Goal: Contribute content: Contribute content

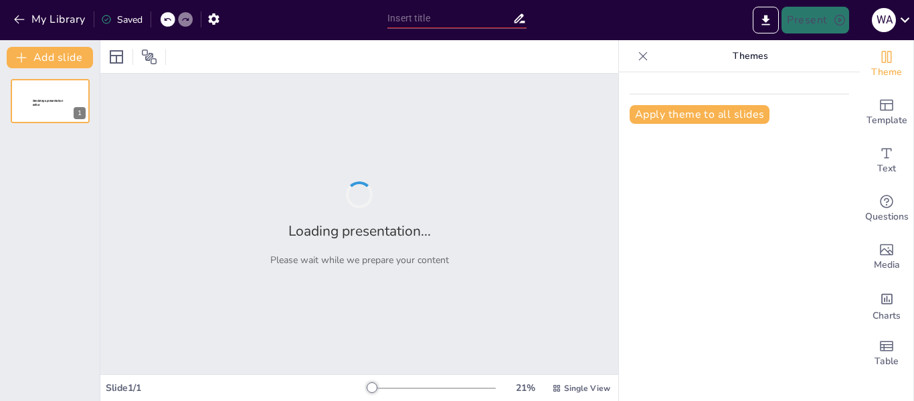
type input "Metodologías Avanzadas: Implementación de IA en Proyectos STEAM"
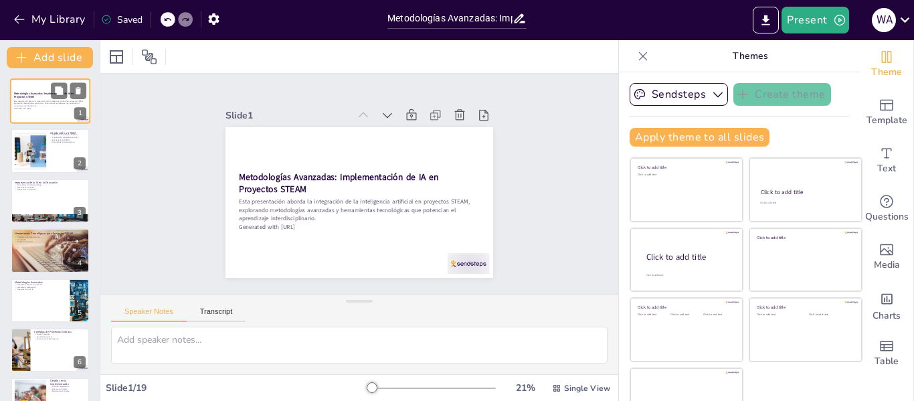
checkbox input "true"
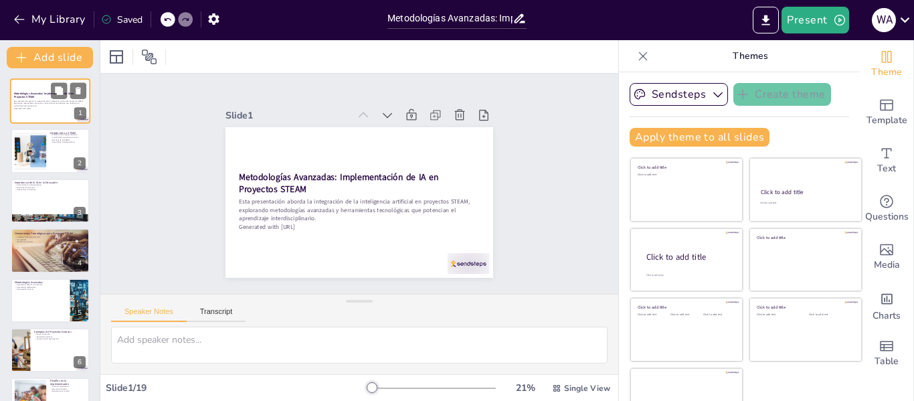
checkbox input "true"
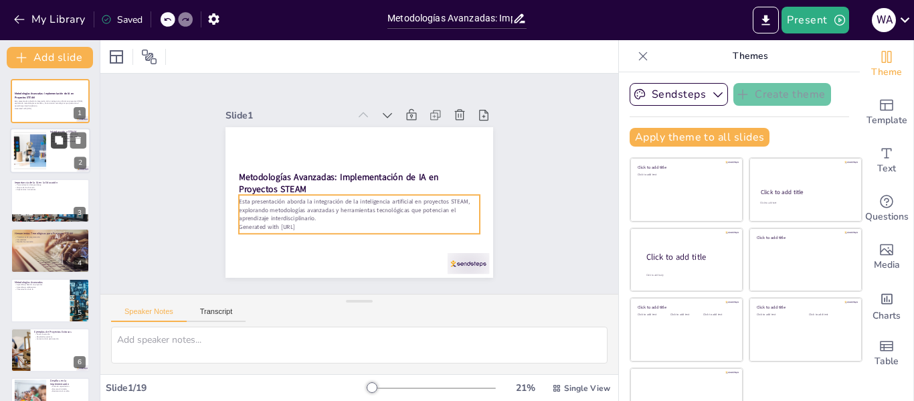
checkbox input "true"
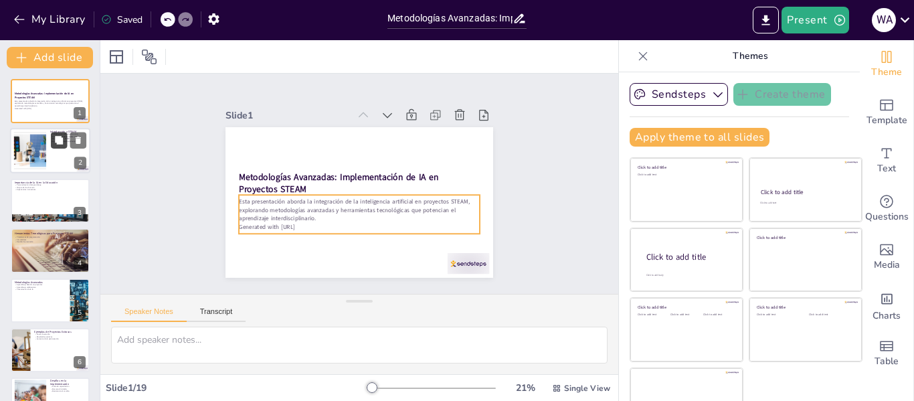
checkbox input "true"
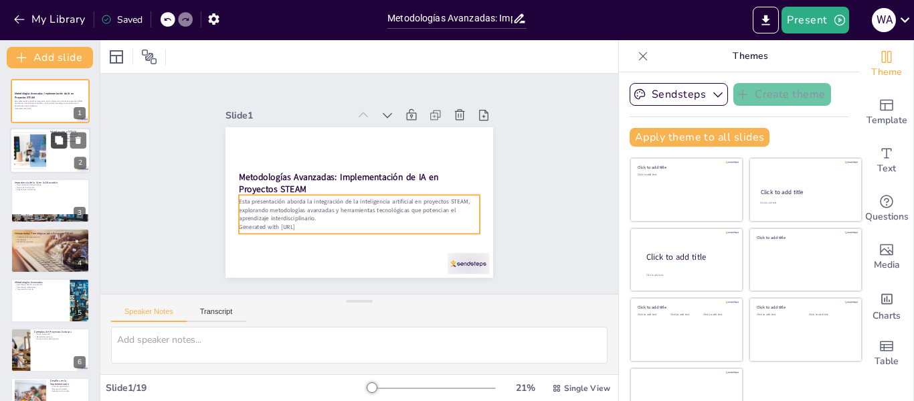
checkbox input "true"
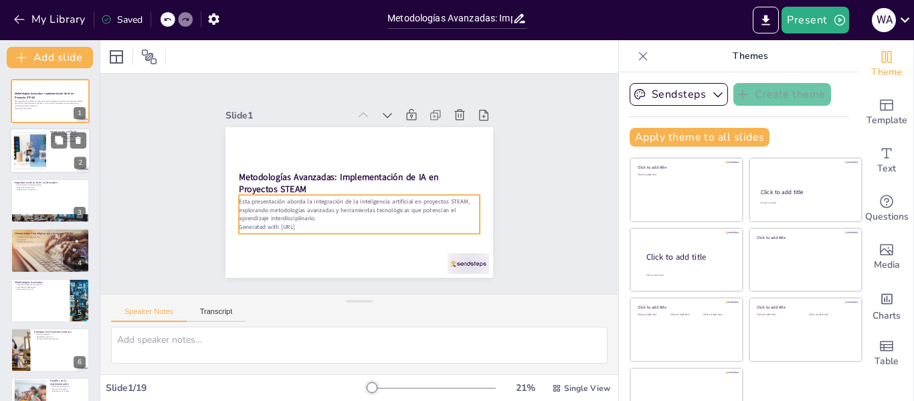
checkbox input "true"
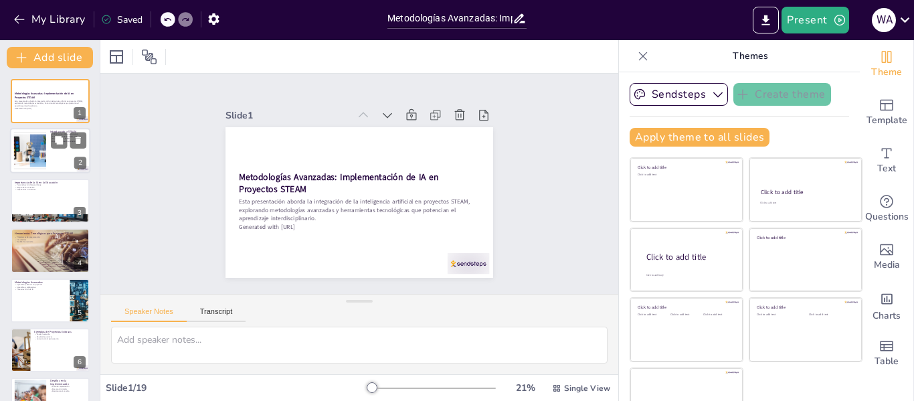
click at [57, 150] on div at bounding box center [50, 150] width 80 height 45
type textarea "LOREM ip dol sit am consec adipisci; el se doeiu tem incidid utlabore etdolorem…"
checkbox input "true"
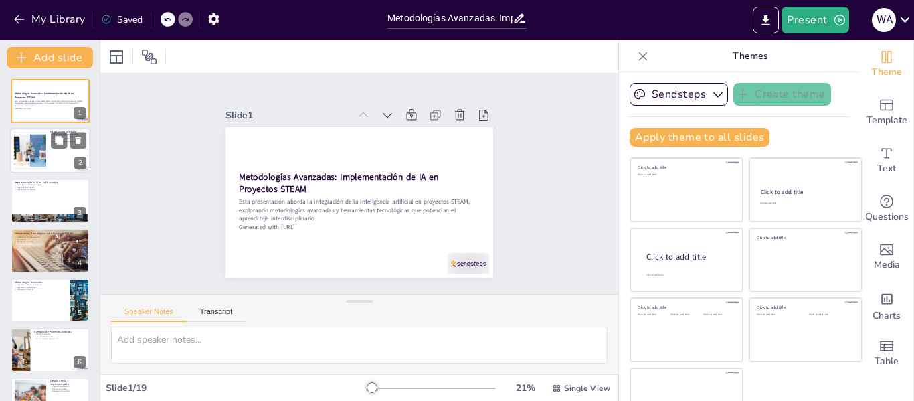
checkbox input "true"
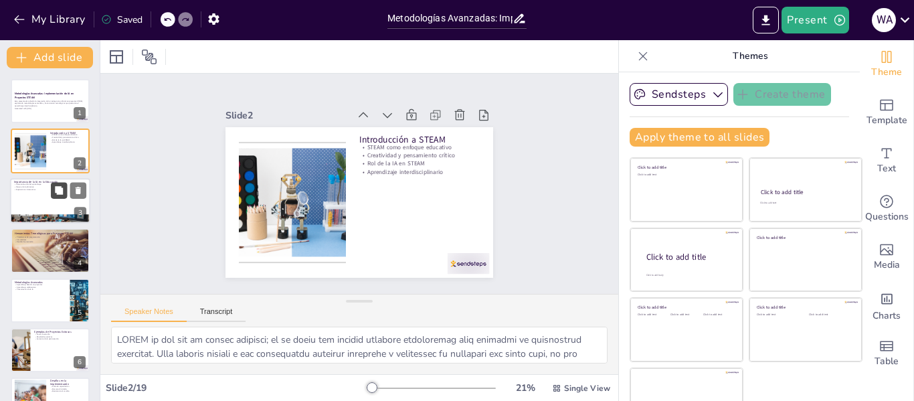
checkbox input "true"
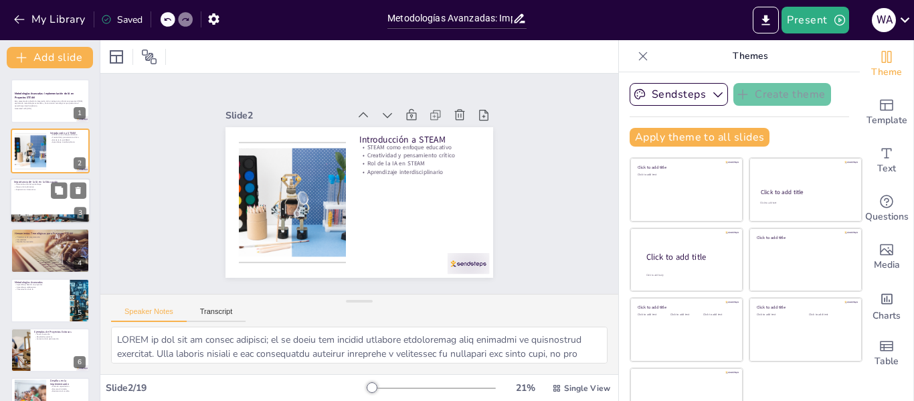
checkbox input "true"
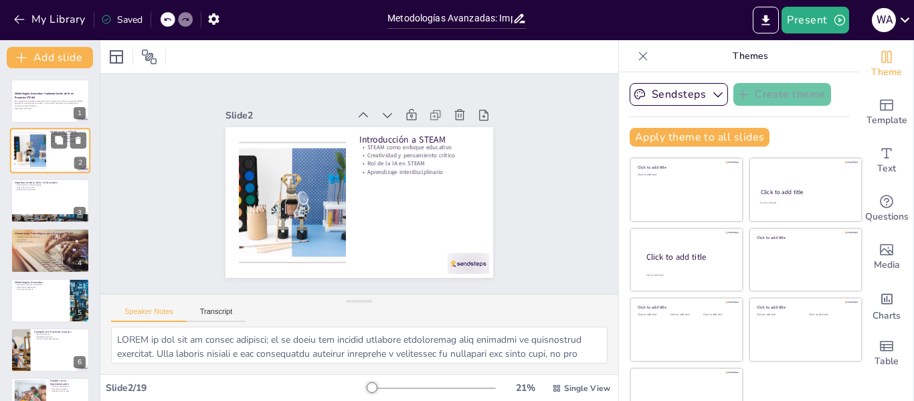
checkbox input "true"
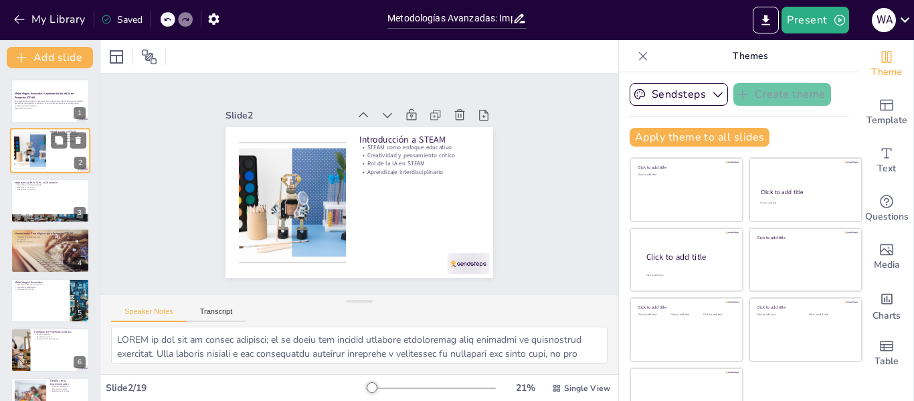
checkbox input "true"
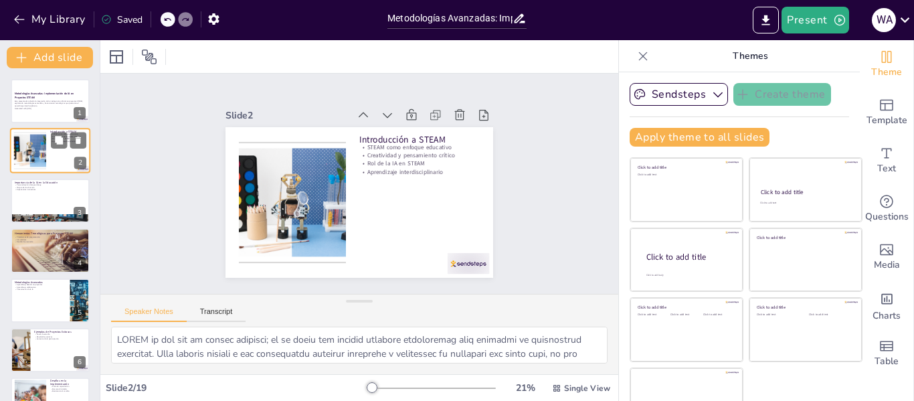
checkbox input "true"
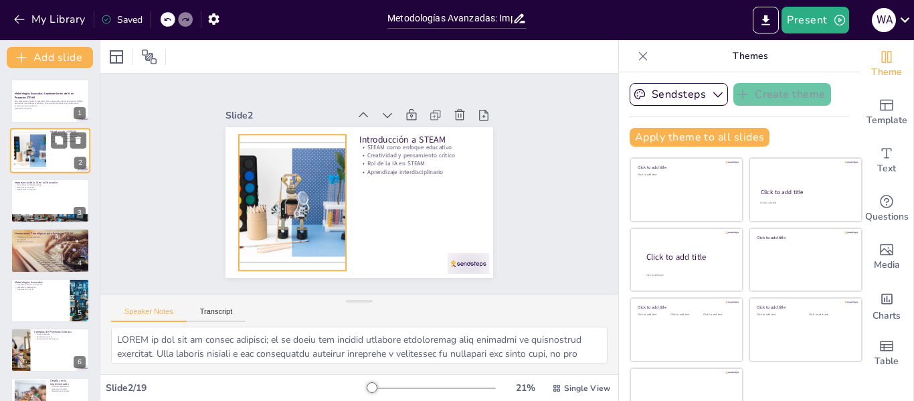
click at [28, 147] on div at bounding box center [30, 150] width 72 height 41
checkbox input "true"
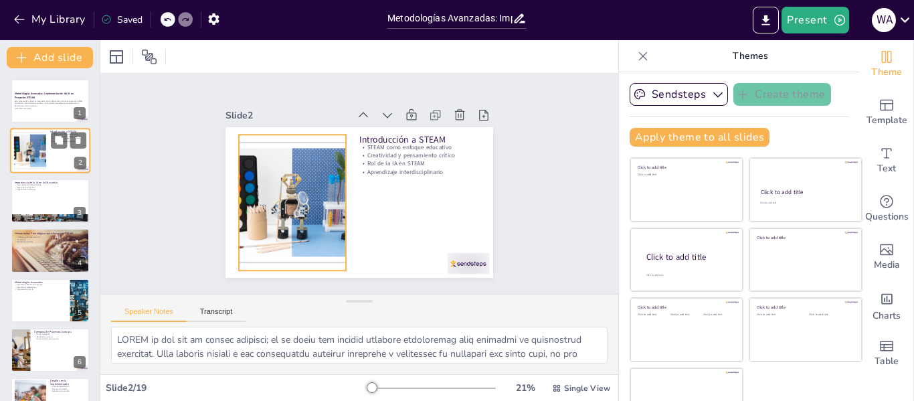
checkbox input "true"
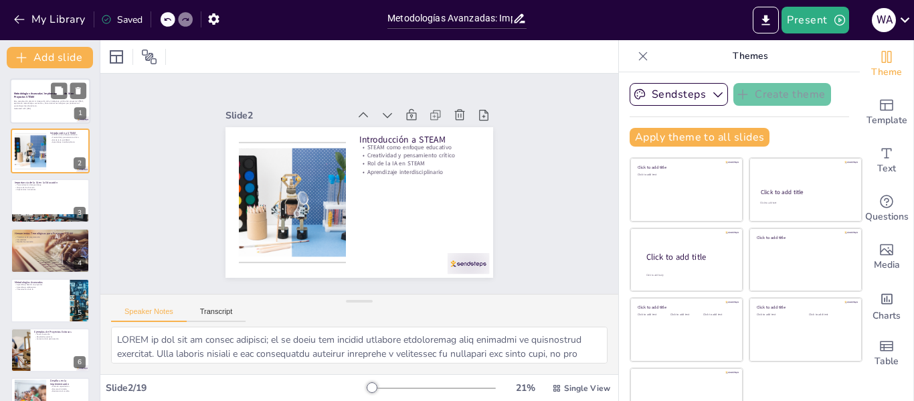
checkbox input "true"
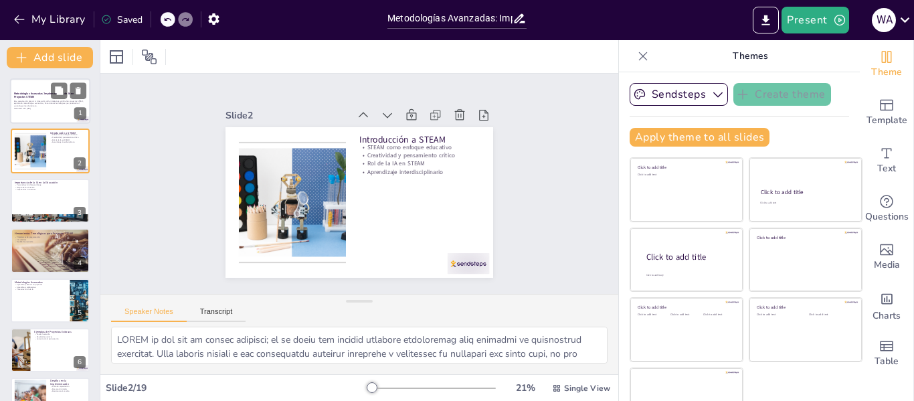
checkbox input "true"
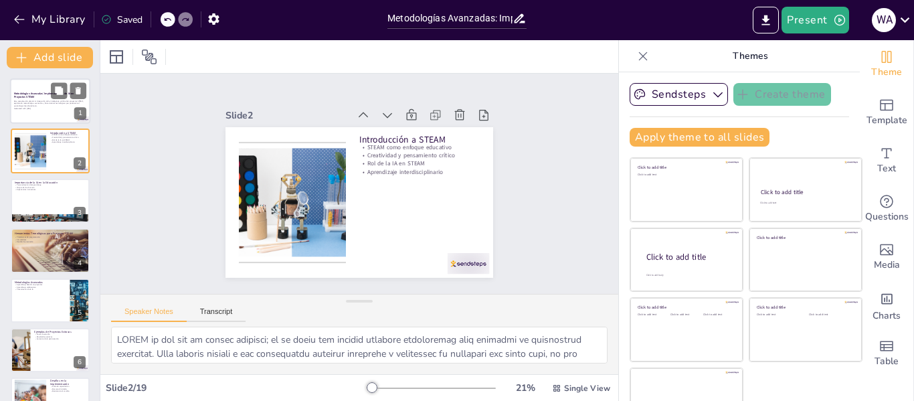
click at [20, 114] on div at bounding box center [50, 100] width 80 height 45
checkbox input "true"
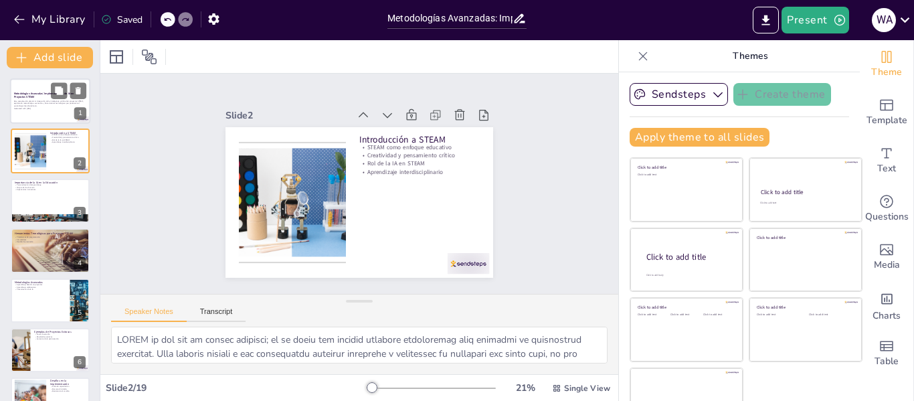
checkbox input "true"
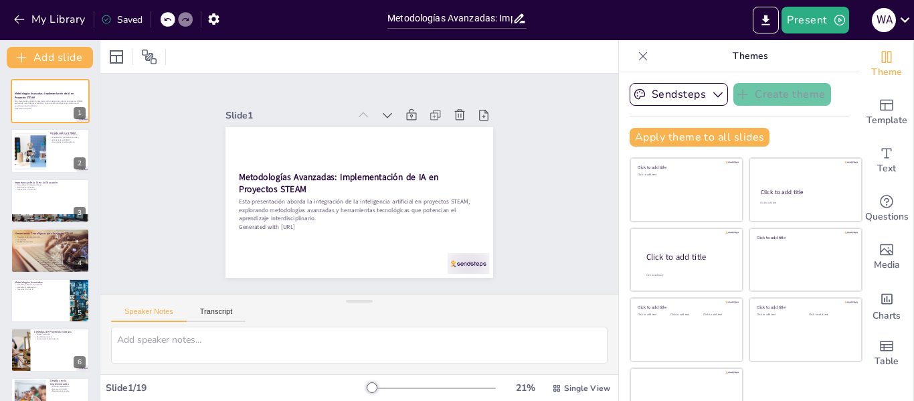
checkbox input "true"
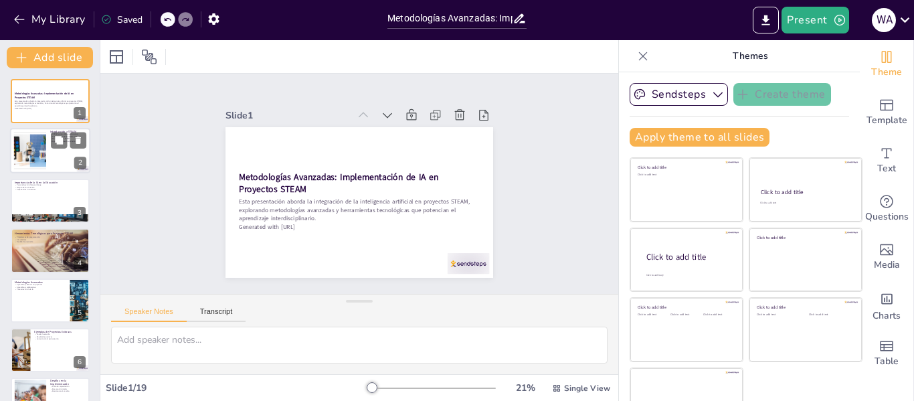
checkbox input "true"
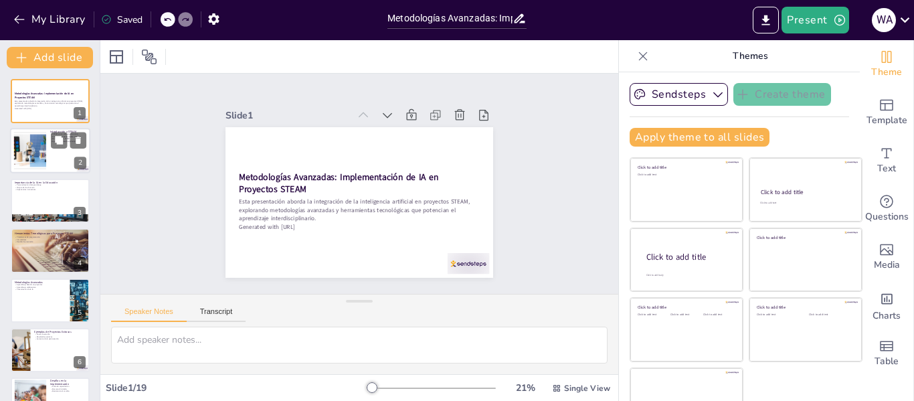
click at [18, 138] on div at bounding box center [30, 150] width 72 height 41
type textarea "LOREM ip dol sit am consec adipisci; el se doeiu tem incidid utlabore etdolorem…"
checkbox input "true"
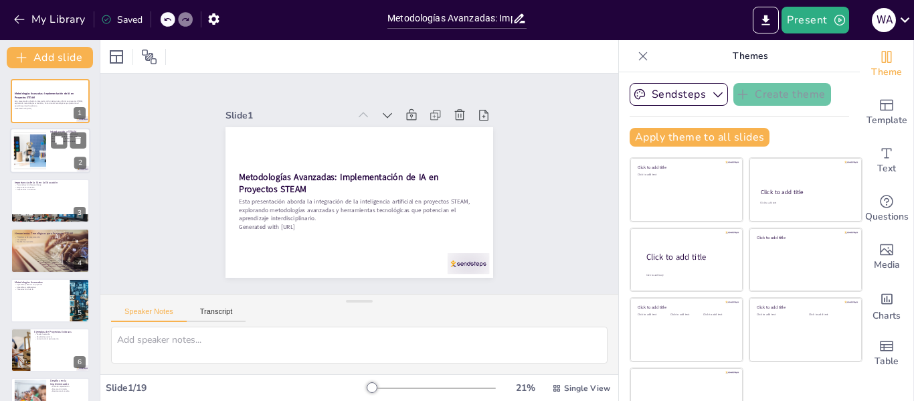
checkbox input "true"
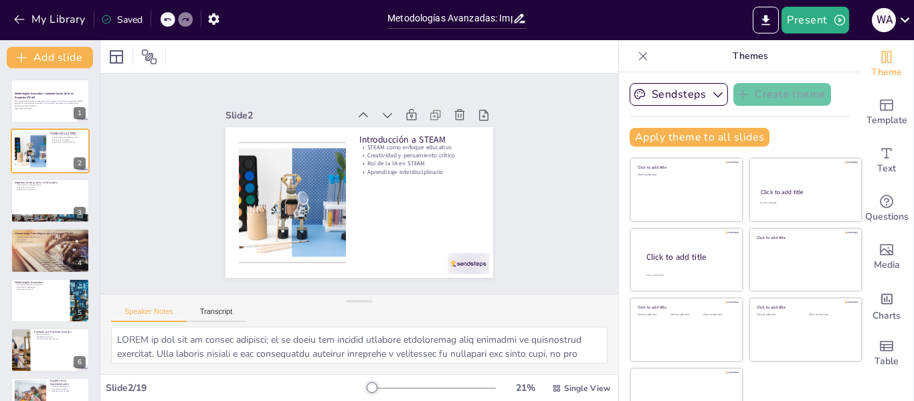
checkbox input "true"
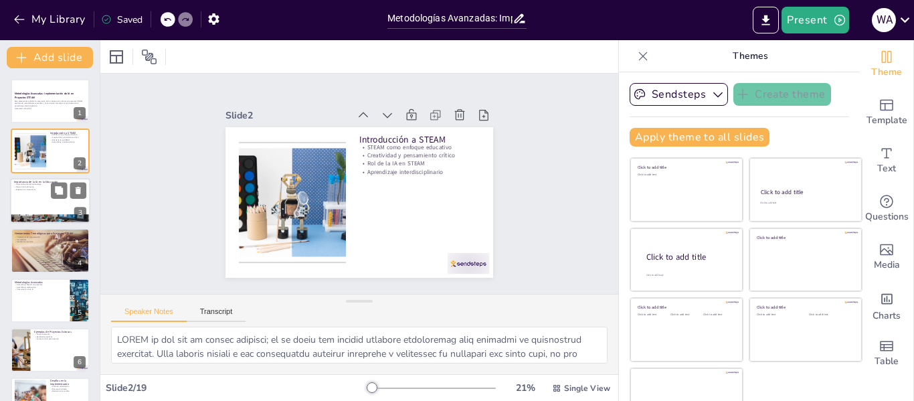
checkbox input "true"
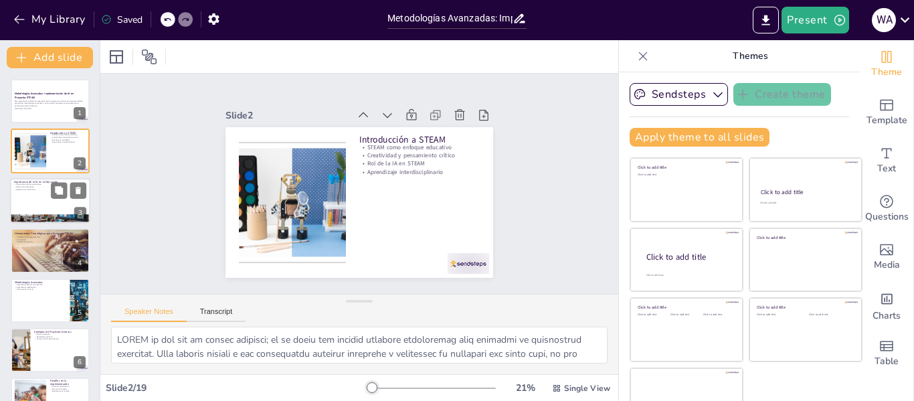
checkbox input "true"
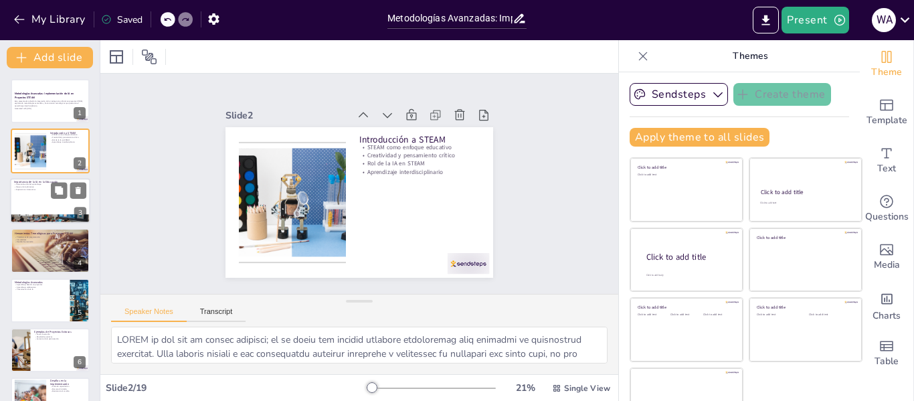
checkbox input "true"
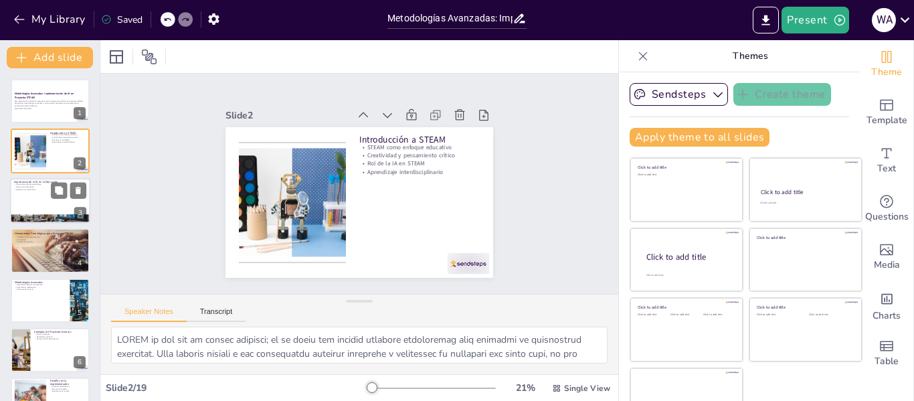
checkbox input "true"
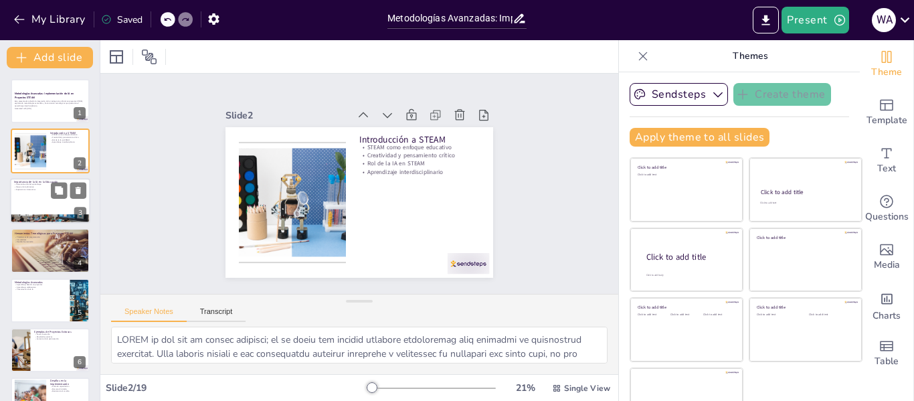
click at [17, 189] on p "Experiencias interactivas" at bounding box center [50, 189] width 72 height 3
type textarea "La personalización del aprendizaje es uno de los beneficios más significativos …"
checkbox input "true"
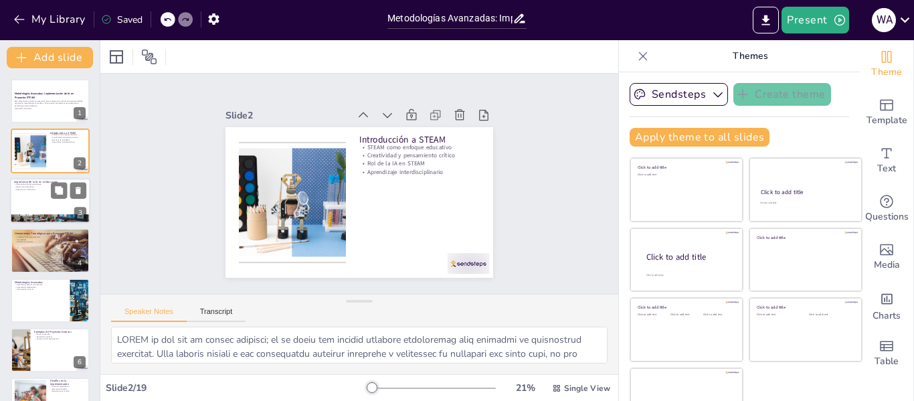
checkbox input "true"
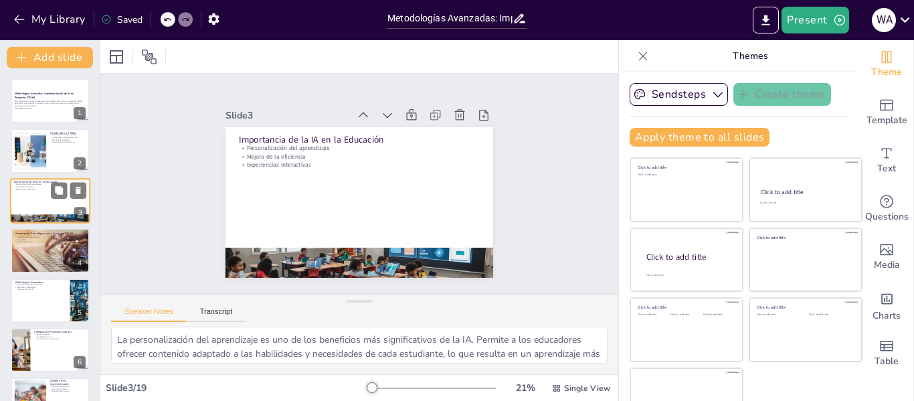
checkbox input "true"
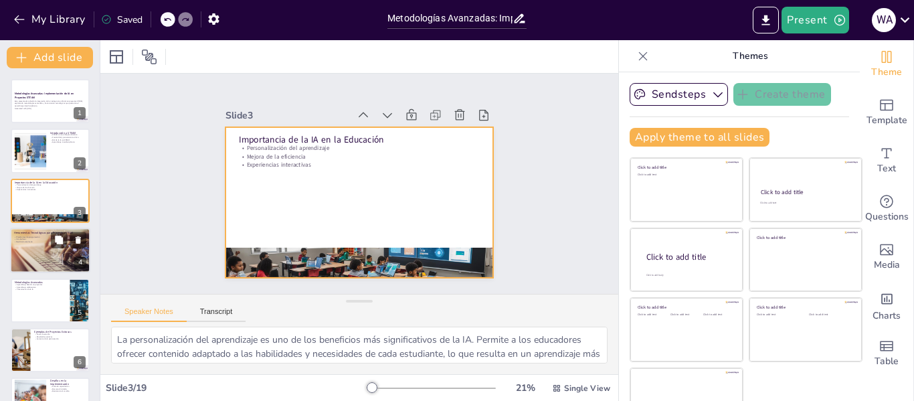
checkbox input "true"
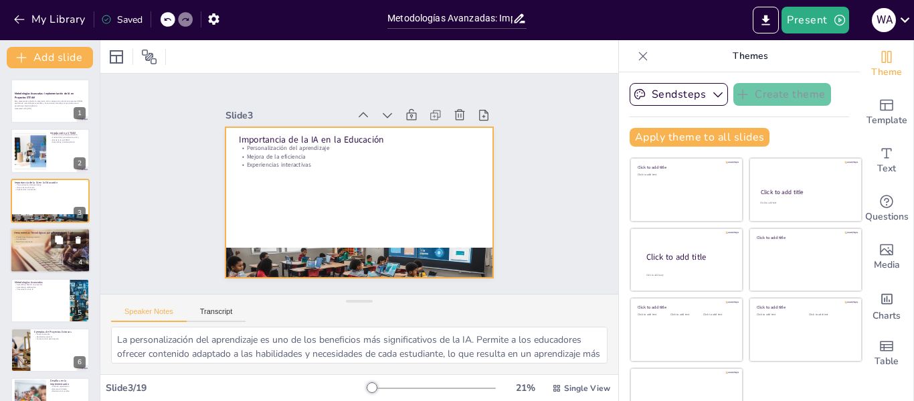
checkbox input "true"
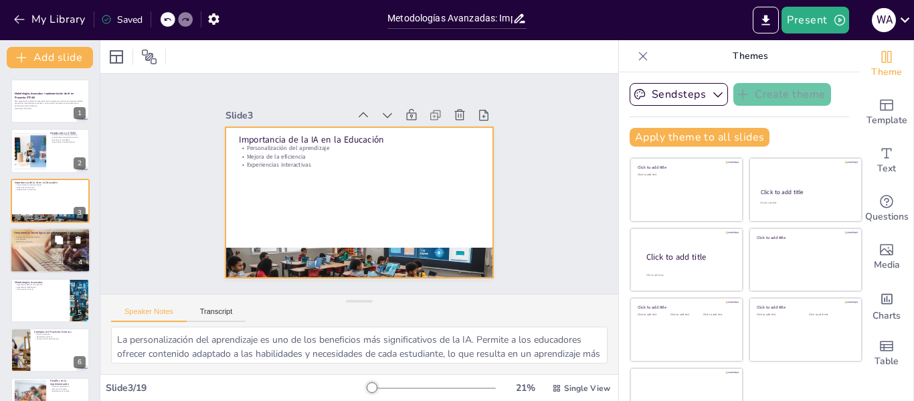
checkbox input "true"
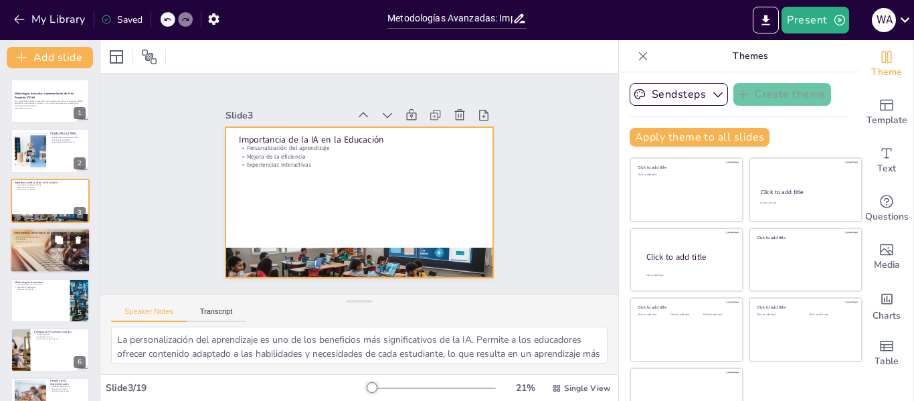
checkbox input "true"
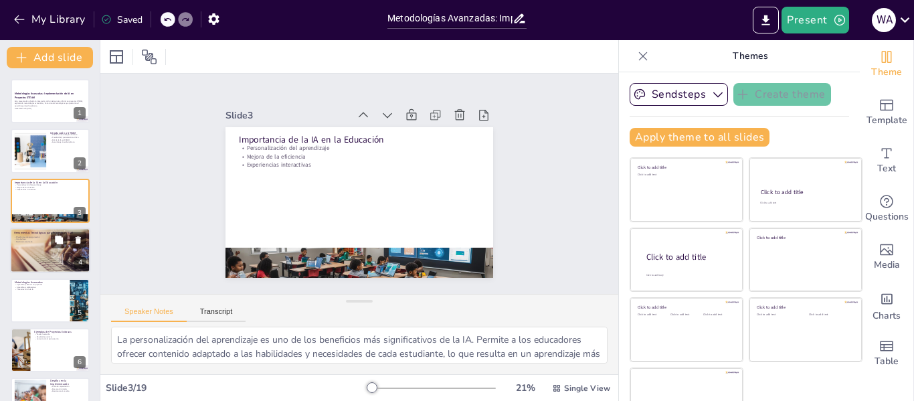
checkbox input "true"
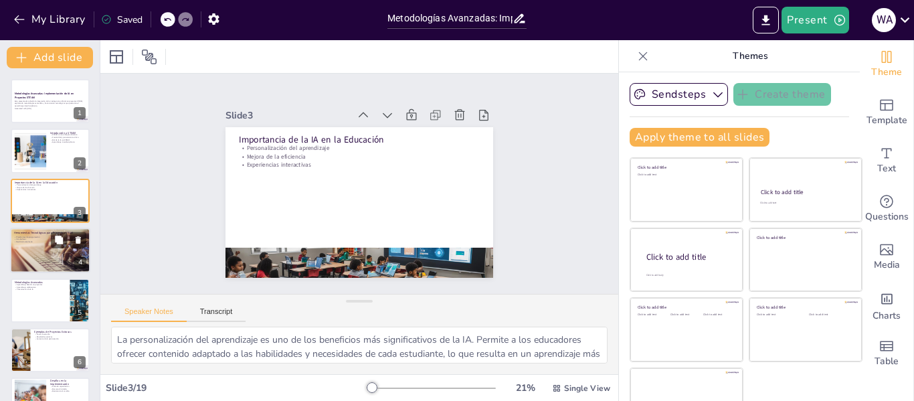
click at [20, 235] on p "Plataformas de programación" at bounding box center [50, 236] width 72 height 3
type textarea "Las plataformas de programación permiten a los estudiantes desarrollar habilida…"
checkbox input "true"
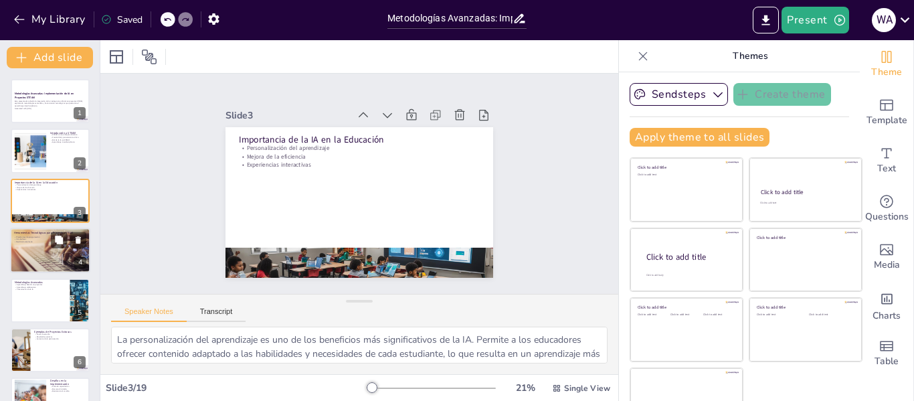
checkbox input "true"
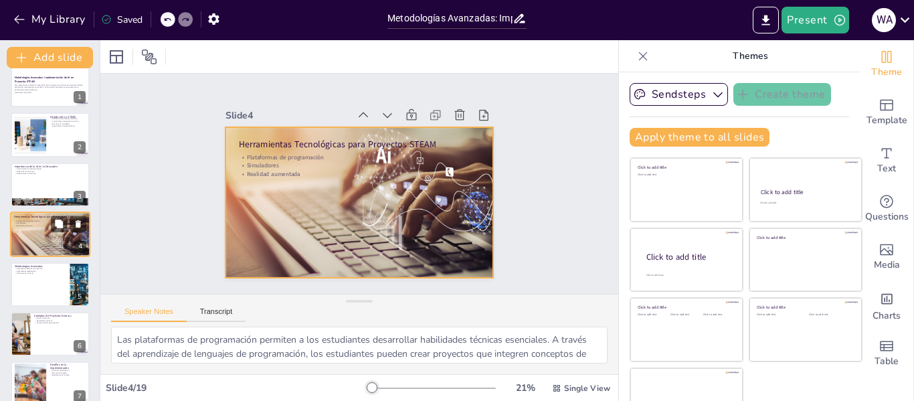
scroll to position [43, 0]
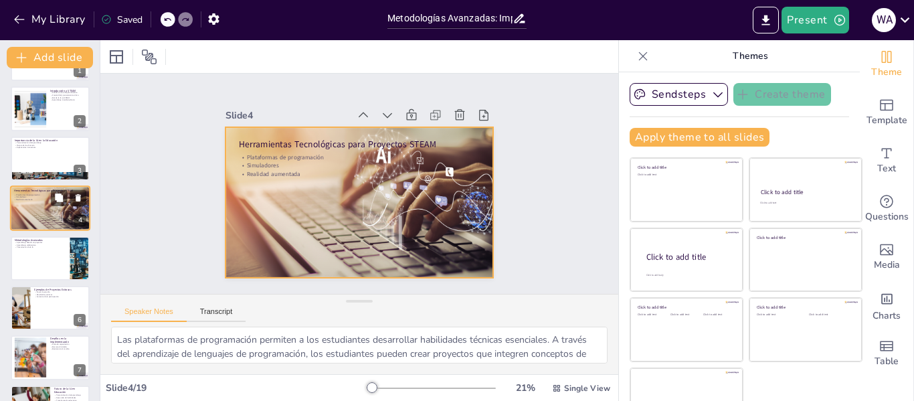
checkbox input "true"
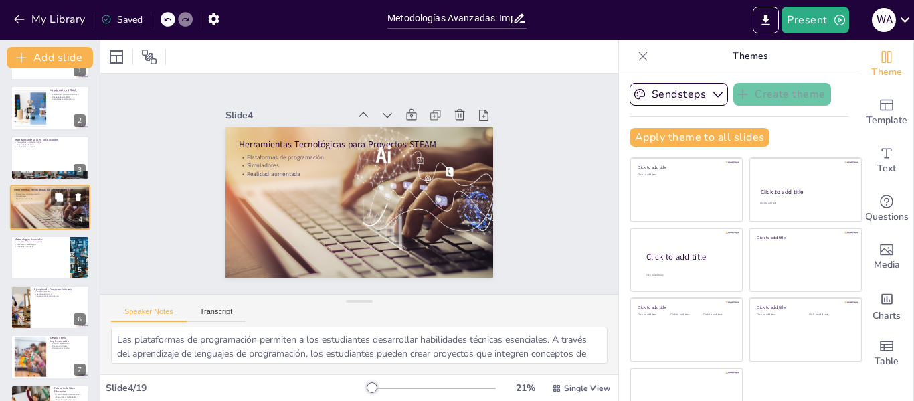
checkbox input "true"
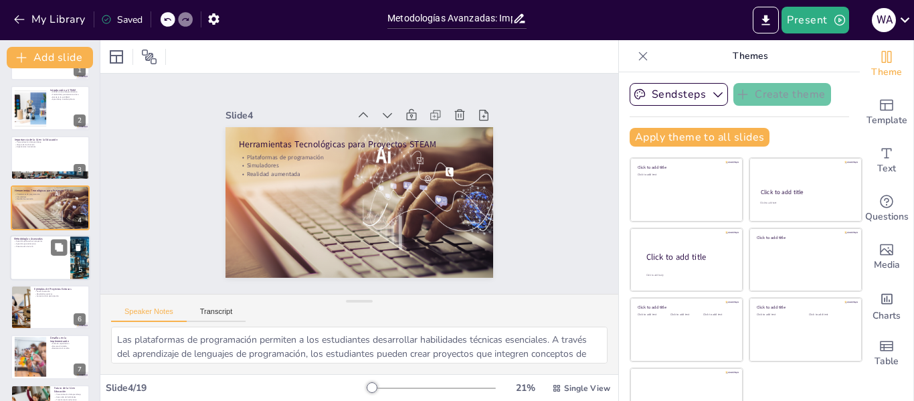
checkbox input "true"
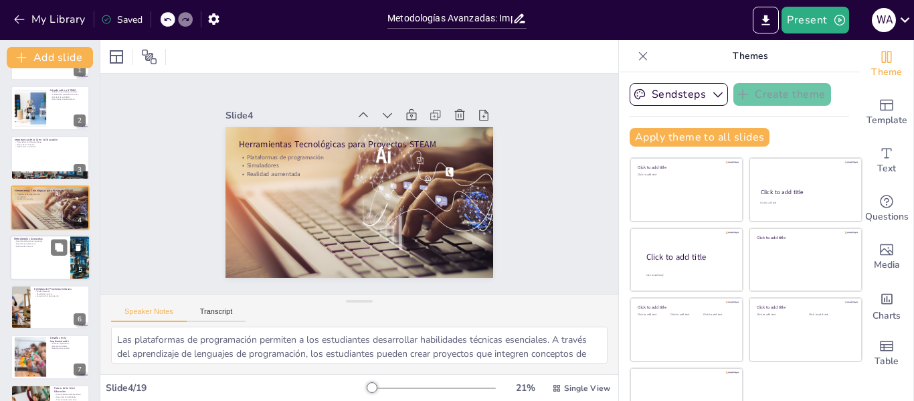
checkbox input "true"
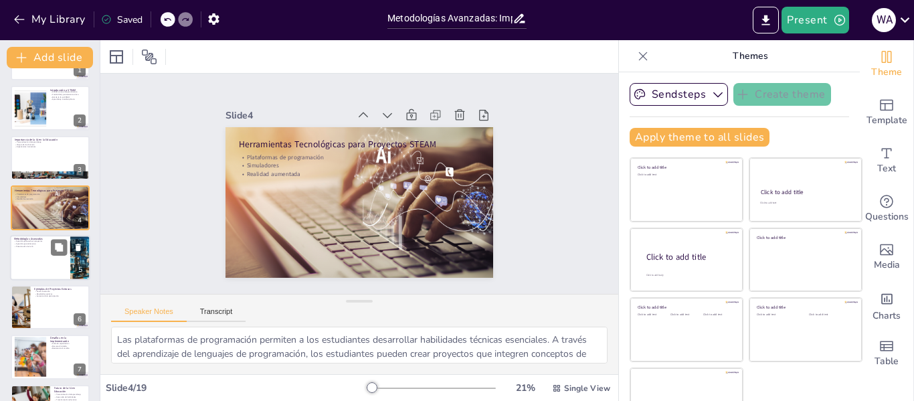
checkbox input "true"
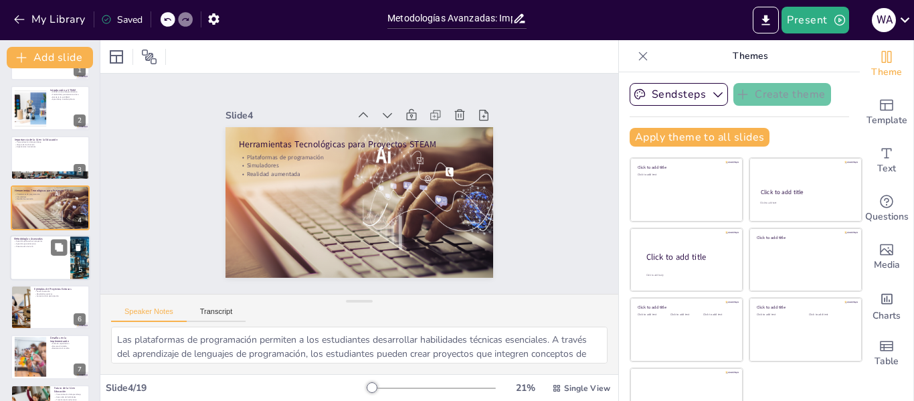
checkbox input "true"
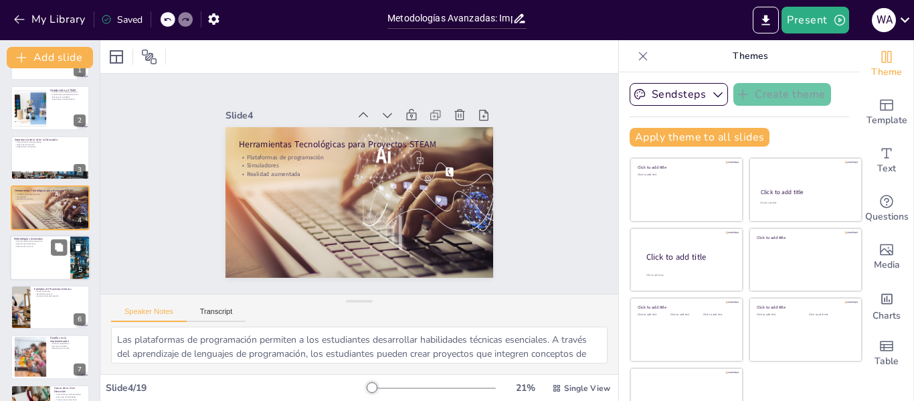
click at [27, 262] on div at bounding box center [50, 257] width 80 height 45
type textarea "El aprendizaje basado en proyectos (ABP) permite a los estudiantes trabajar en …"
checkbox input "true"
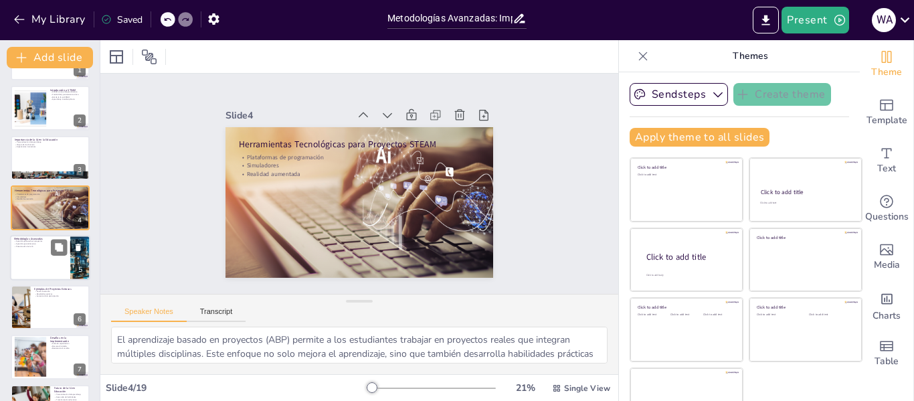
scroll to position [66, 0]
